Goal: Browse casually: Explore the website without a specific task or goal

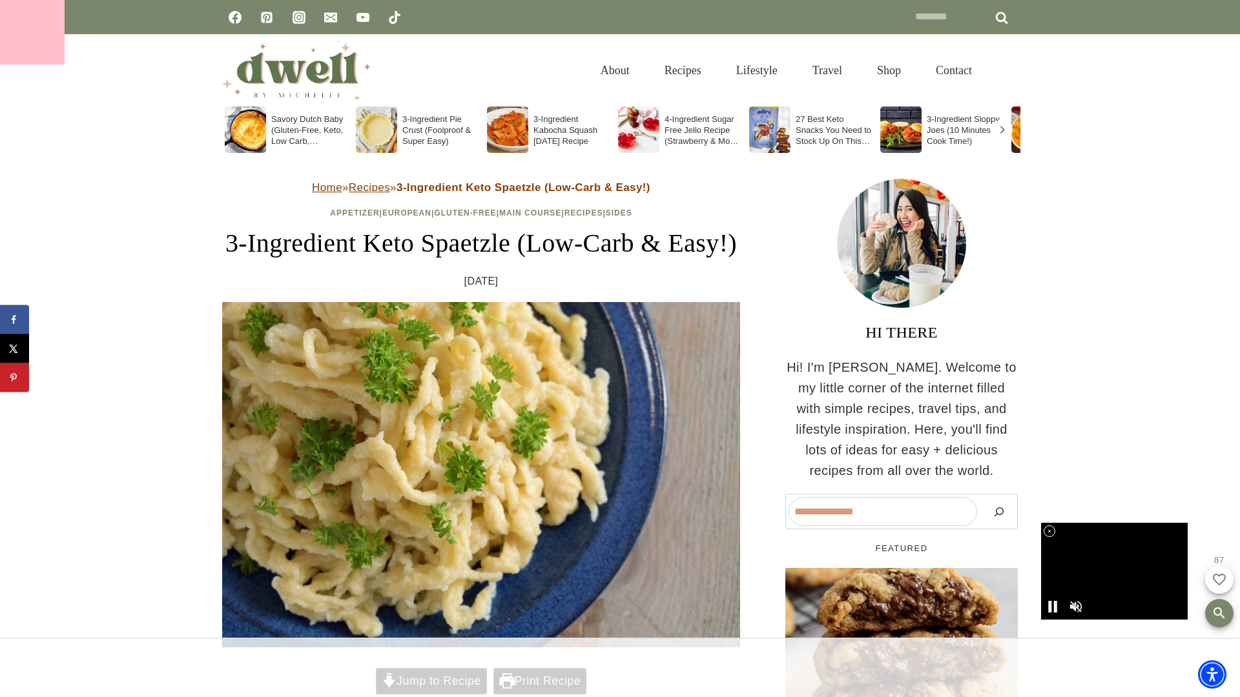
click at [32, 32] on div at bounding box center [32, 32] width 65 height 65
